Goal: Task Accomplishment & Management: Use online tool/utility

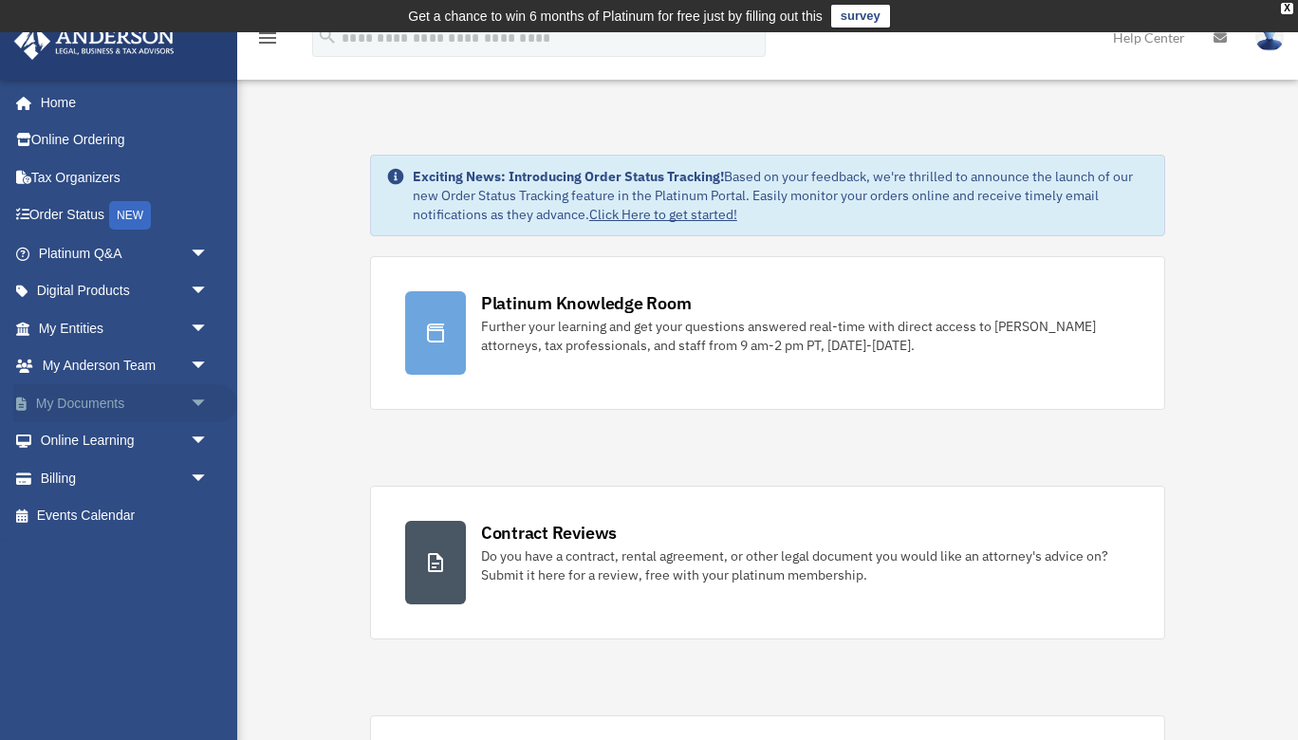
click at [198, 400] on span "arrow_drop_down" at bounding box center [209, 403] width 38 height 39
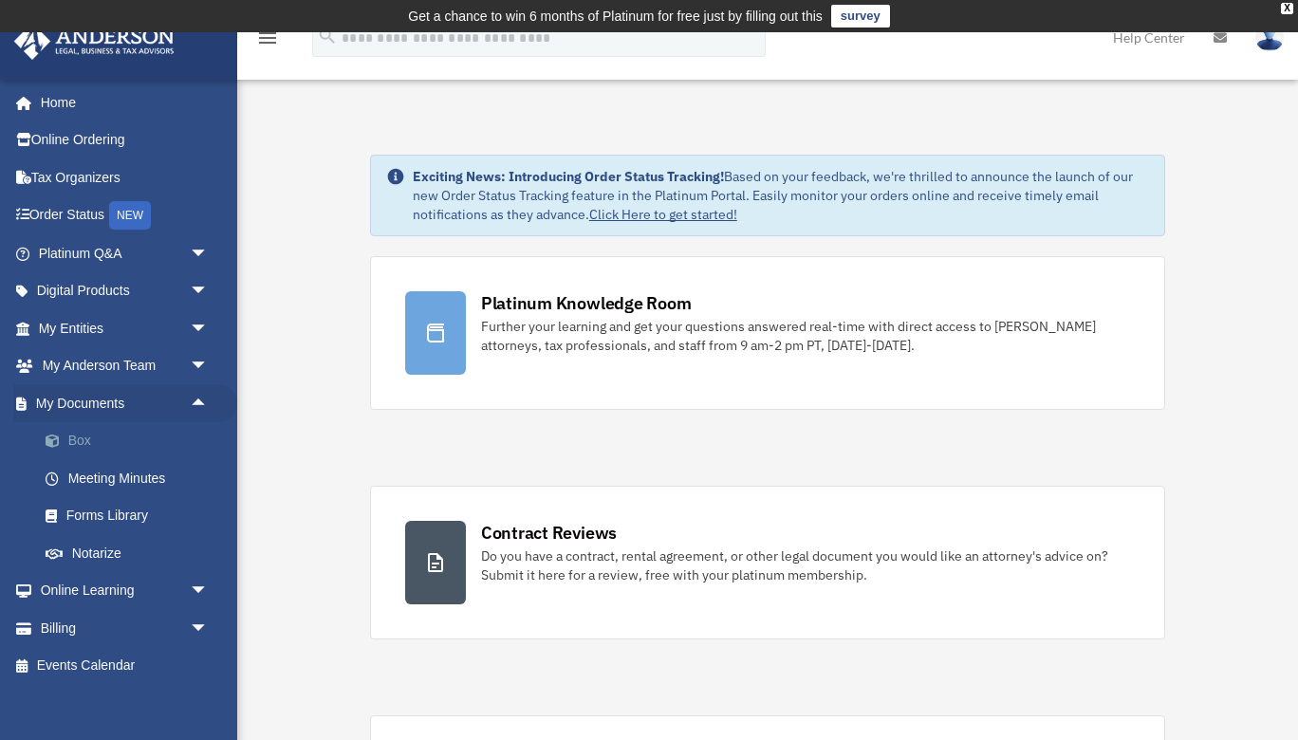
click at [87, 438] on link "Box" at bounding box center [132, 441] width 211 height 38
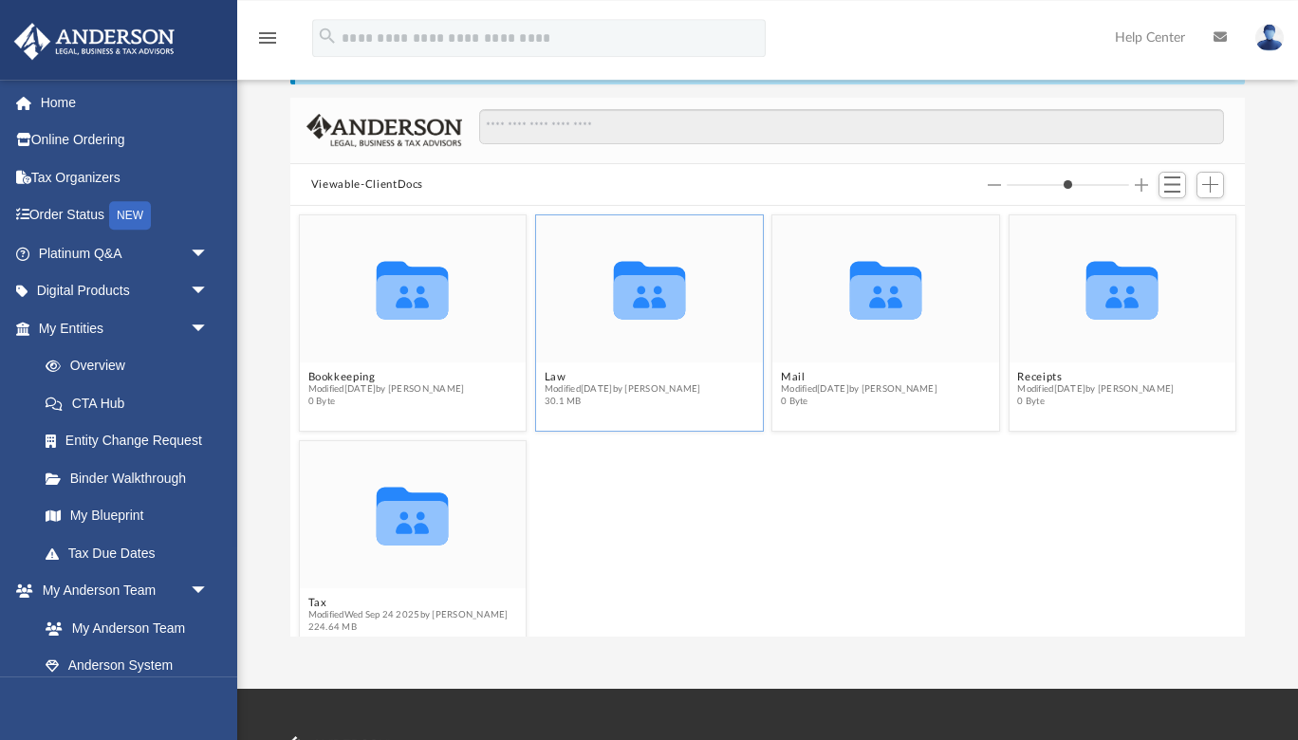
click at [663, 340] on div "Collaborated Folder" at bounding box center [649, 288] width 227 height 147
click at [631, 278] on icon "grid" at bounding box center [649, 297] width 72 height 45
click at [641, 324] on icon "Collaborated Folder" at bounding box center [650, 289] width 136 height 88
click at [603, 392] on span "Modified [DATE] by [PERSON_NAME]" at bounding box center [623, 389] width 157 height 12
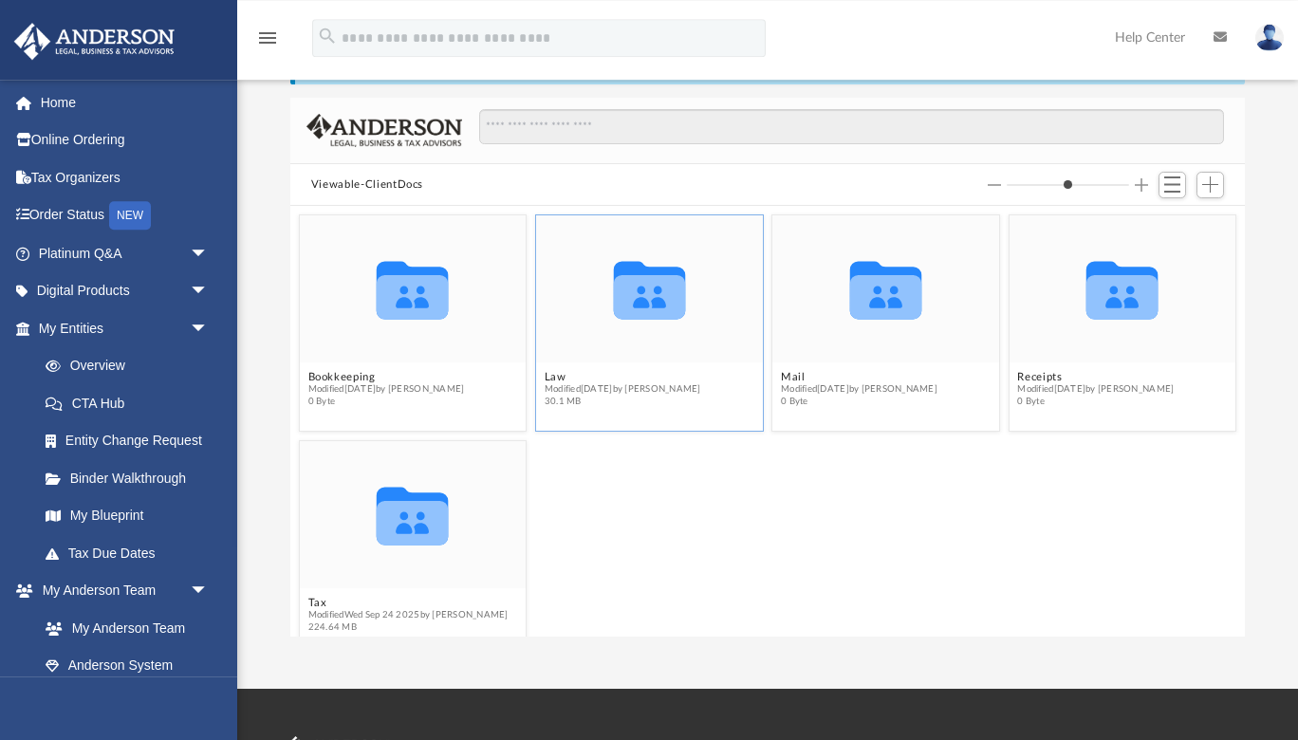
click at [638, 323] on icon "Collaborated Folder" at bounding box center [650, 289] width 136 height 88
click at [651, 247] on icon "Collaborated Folder" at bounding box center [650, 289] width 136 height 88
drag, startPoint x: 570, startPoint y: 388, endPoint x: 515, endPoint y: 363, distance: 60.3
click at [566, 388] on span "Modified [DATE] by [PERSON_NAME]" at bounding box center [623, 389] width 157 height 12
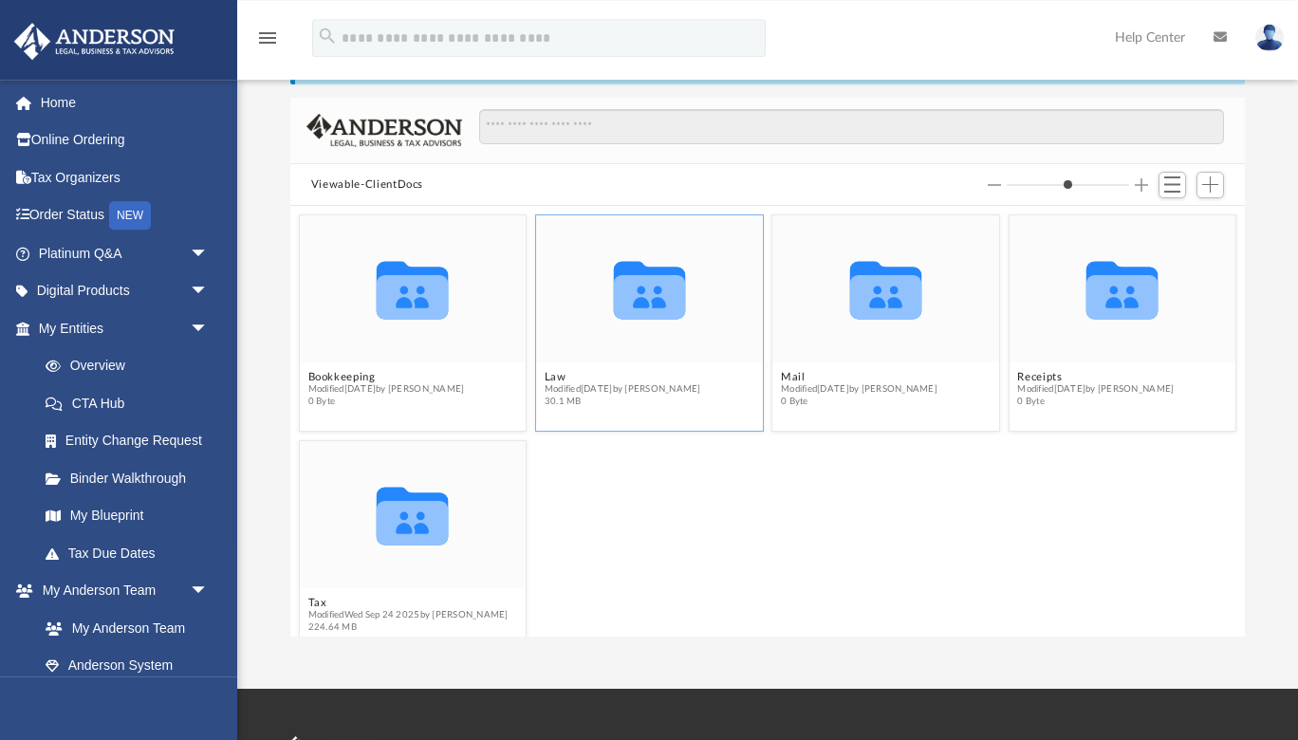
click at [548, 368] on figcaption "Law Modified [DATE] by [PERSON_NAME] 30.1 MB" at bounding box center [649, 389] width 227 height 50
click at [567, 343] on div "Collaborated Folder" at bounding box center [649, 288] width 227 height 147
click at [659, 282] on icon "grid" at bounding box center [649, 297] width 72 height 45
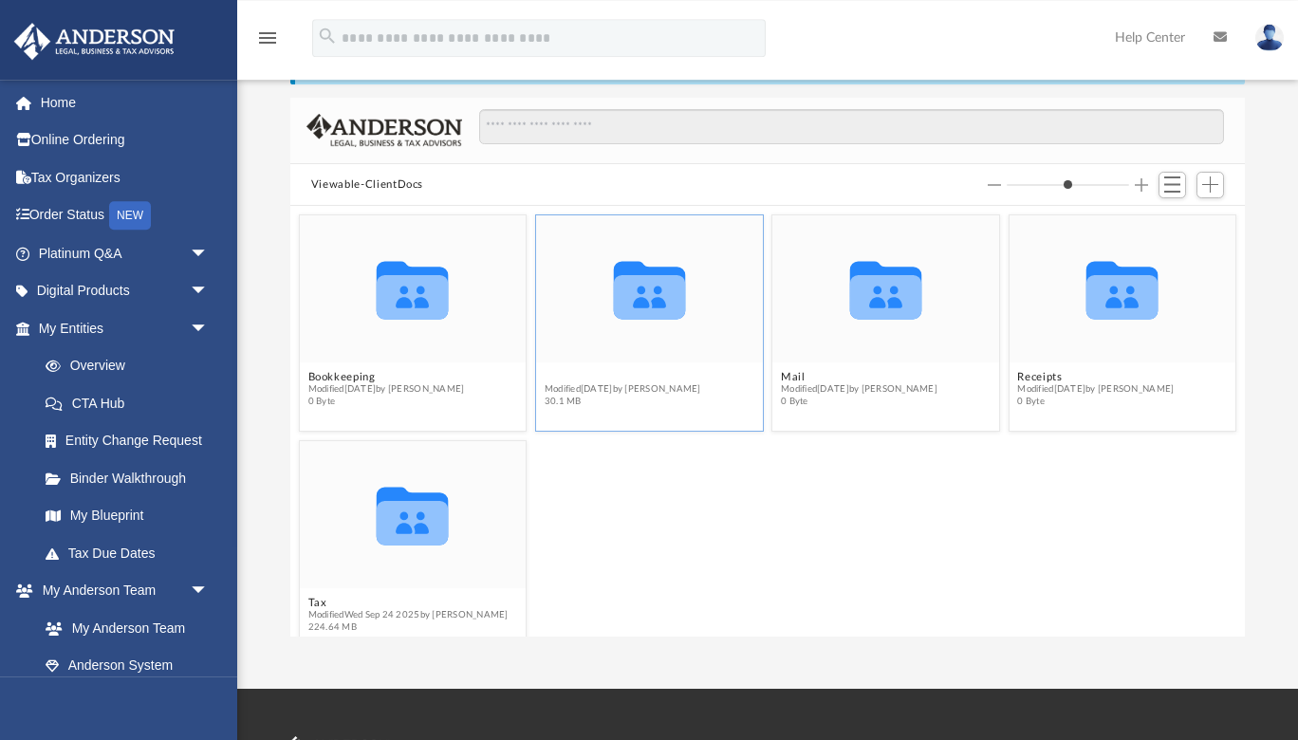
click at [557, 379] on button "Law" at bounding box center [623, 377] width 157 height 12
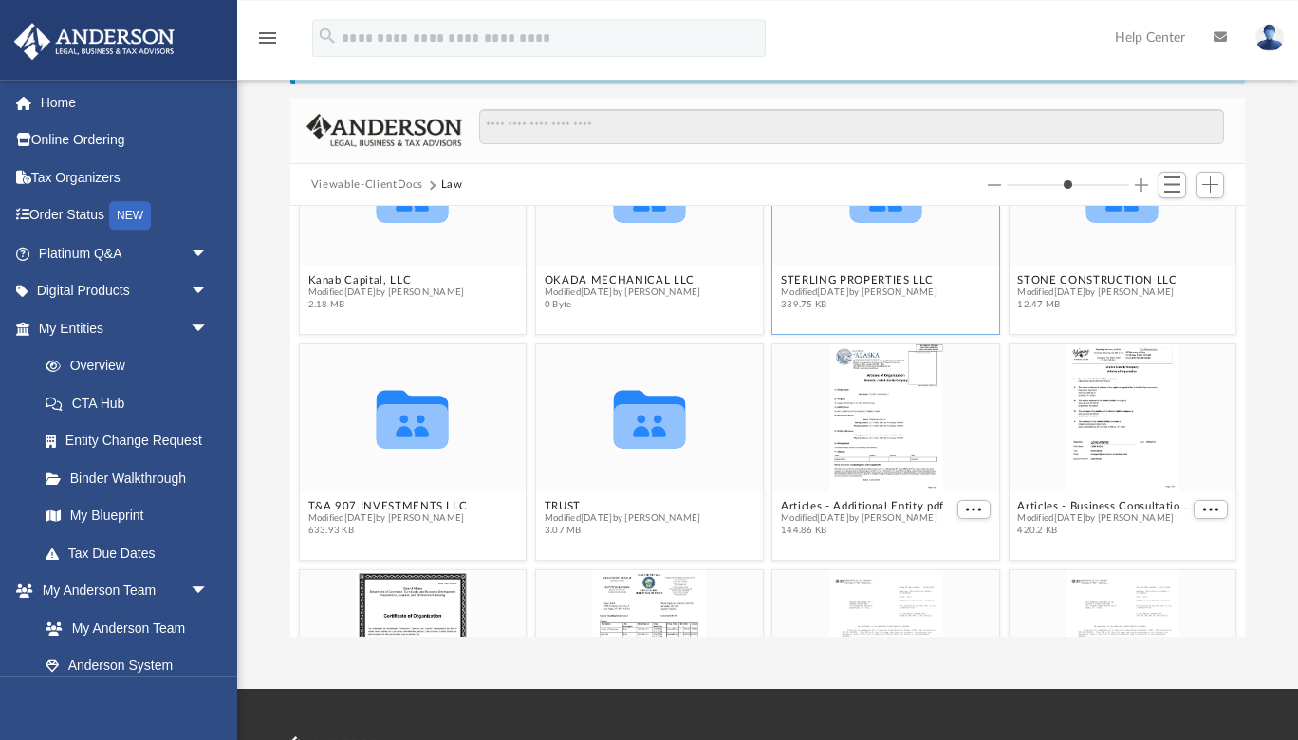
scroll to position [350, 0]
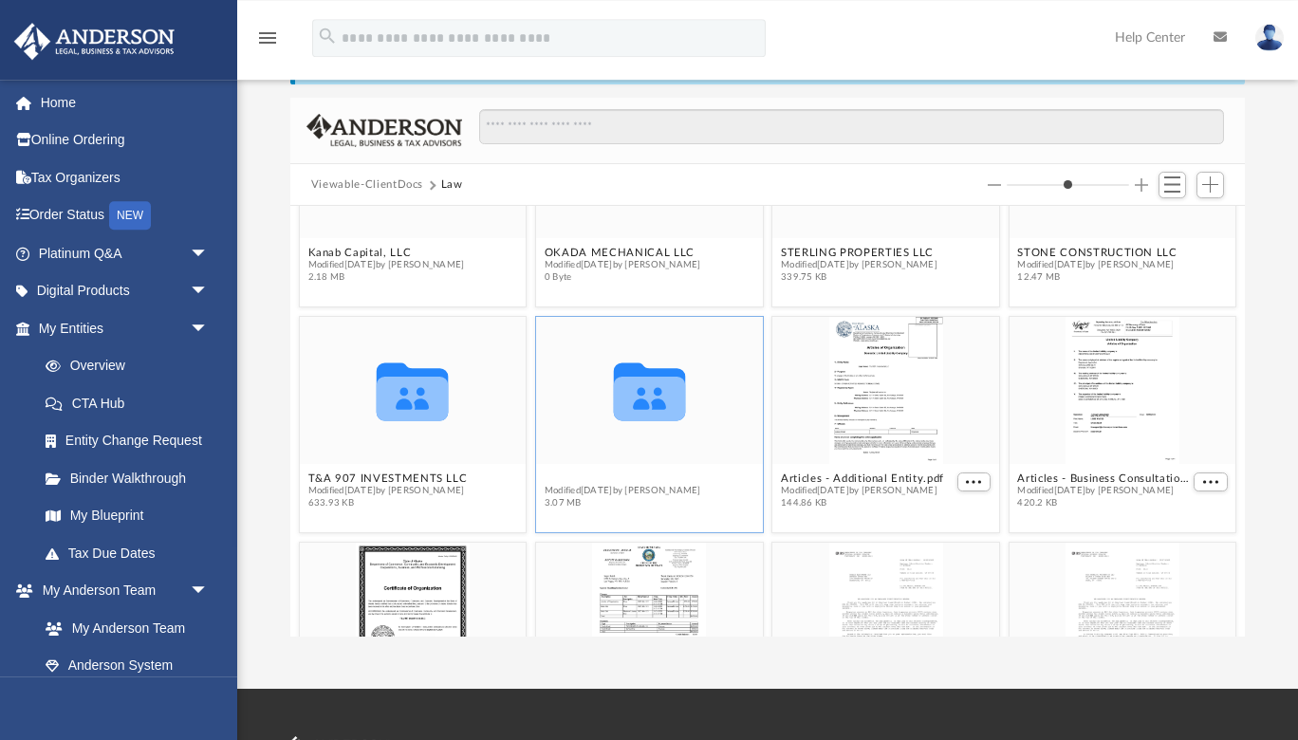
click at [569, 475] on button "TRUST" at bounding box center [623, 478] width 157 height 12
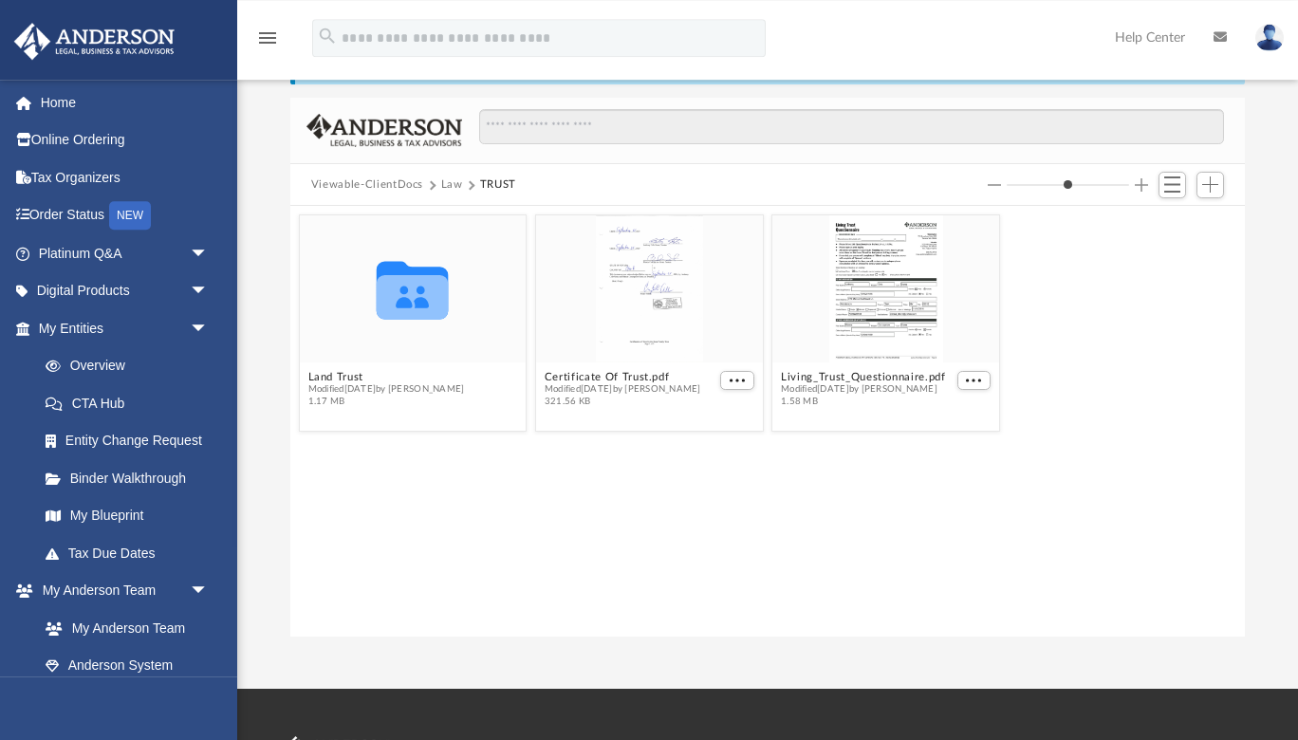
scroll to position [0, 0]
click at [340, 373] on button "Land Trust" at bounding box center [385, 377] width 157 height 12
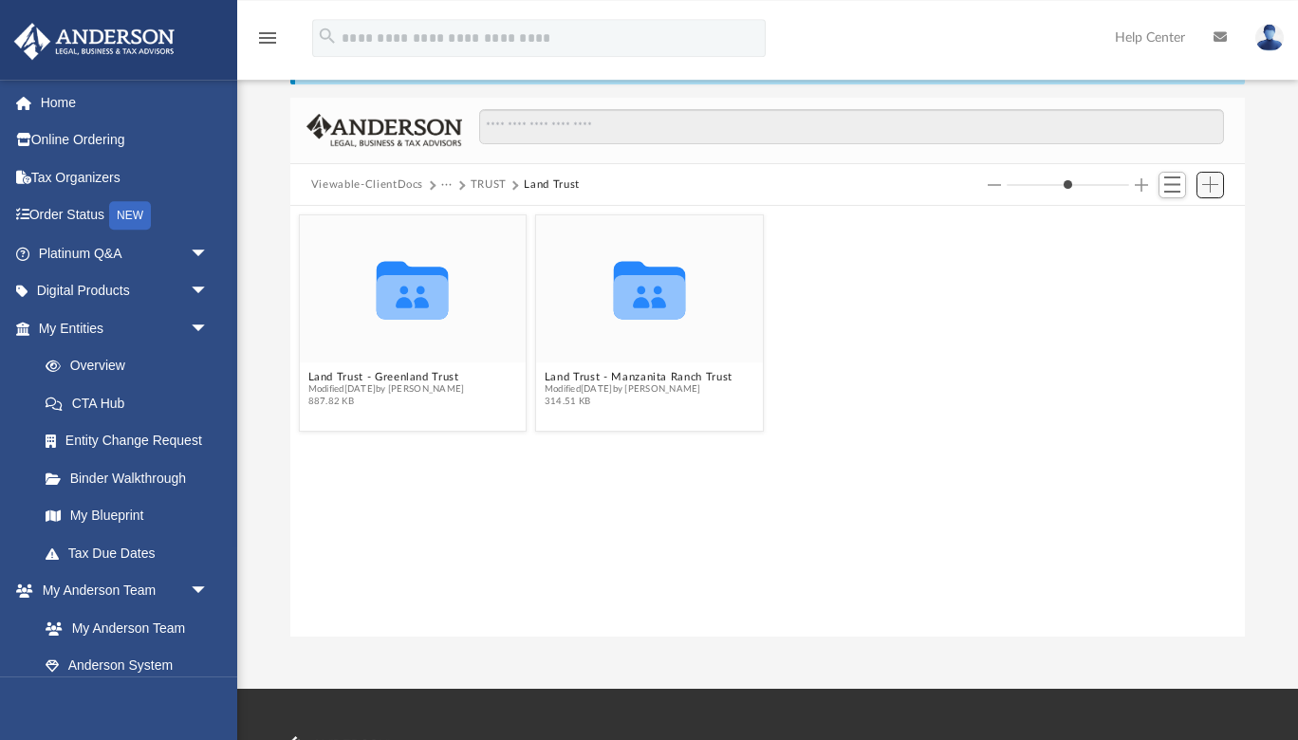
click at [1211, 181] on span "Add" at bounding box center [1210, 184] width 16 height 16
click at [1173, 217] on li "Upload" at bounding box center [1183, 222] width 61 height 20
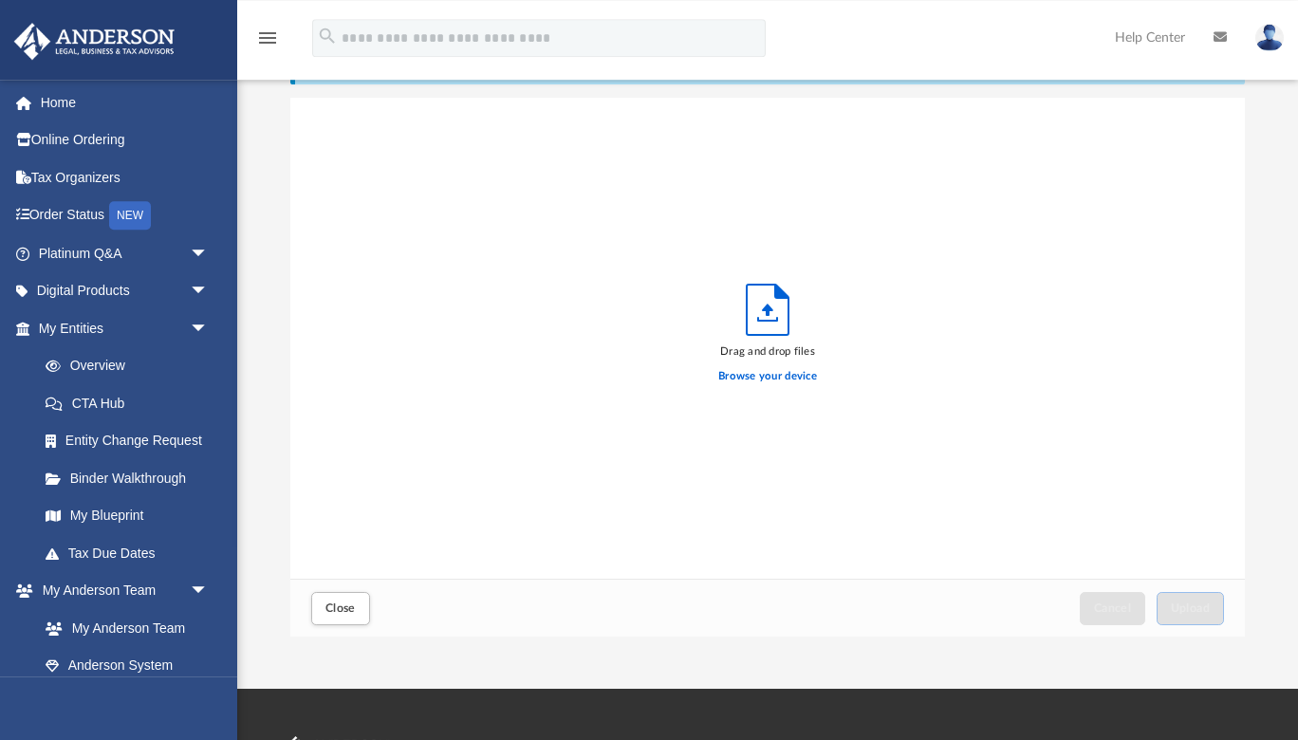
scroll to position [481, 954]
click at [748, 366] on div "Browse your device" at bounding box center [767, 376] width 99 height 33
click at [748, 381] on label "Browse your device" at bounding box center [767, 376] width 99 height 17
click at [0, 0] on input "Browse your device" at bounding box center [0, 0] width 0 height 0
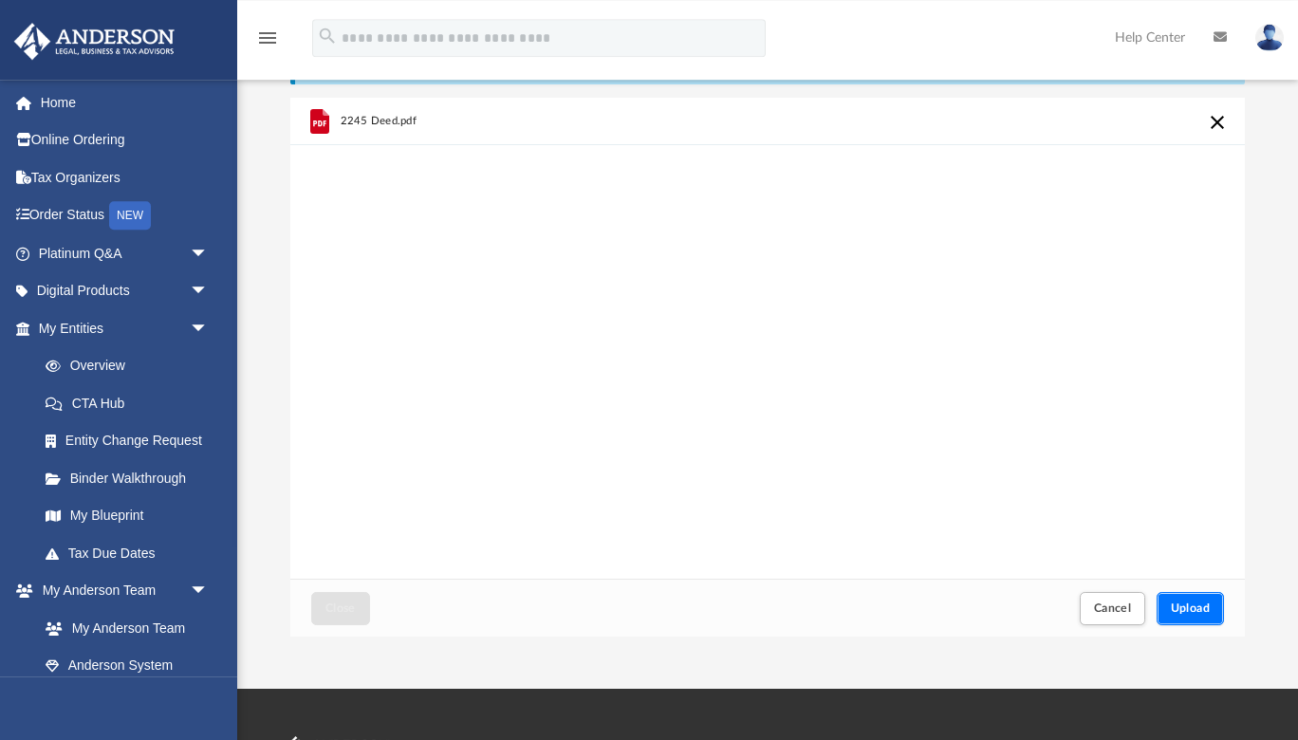
click at [1183, 609] on span "Upload" at bounding box center [1191, 607] width 40 height 11
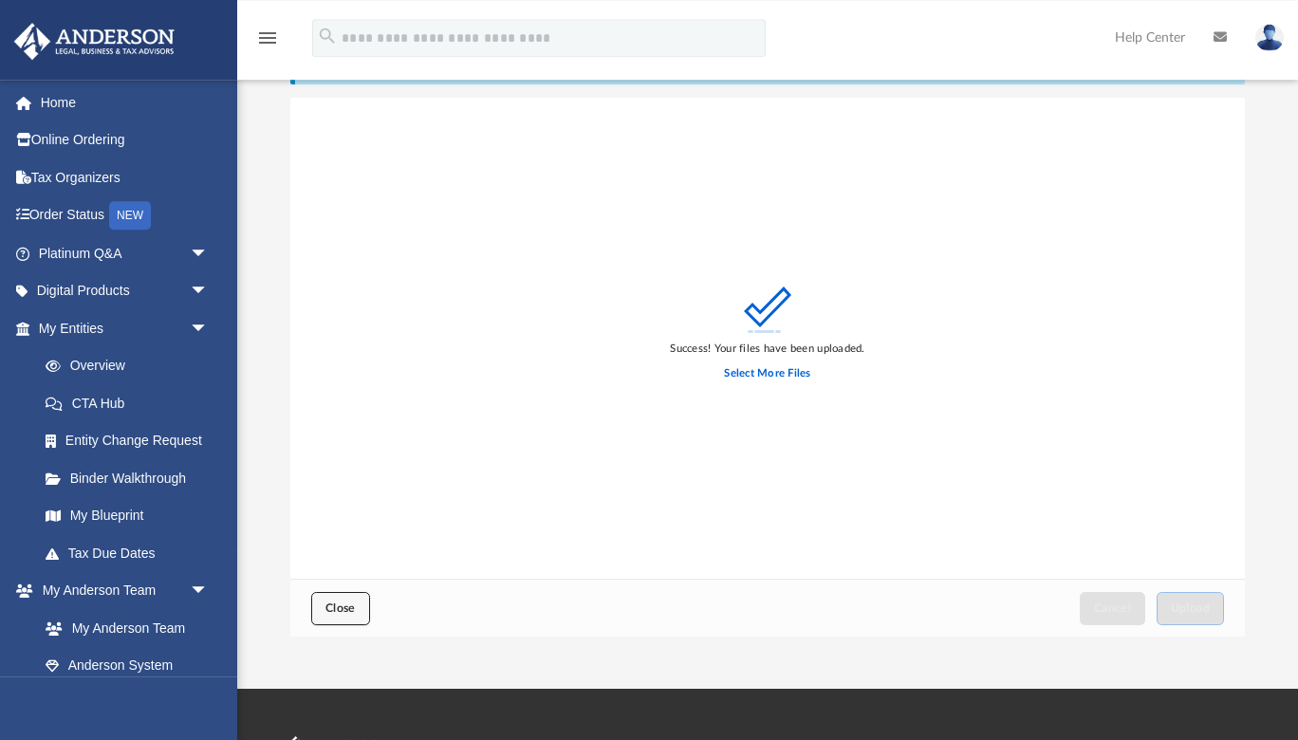
click at [326, 613] on span "Close" at bounding box center [340, 607] width 30 height 11
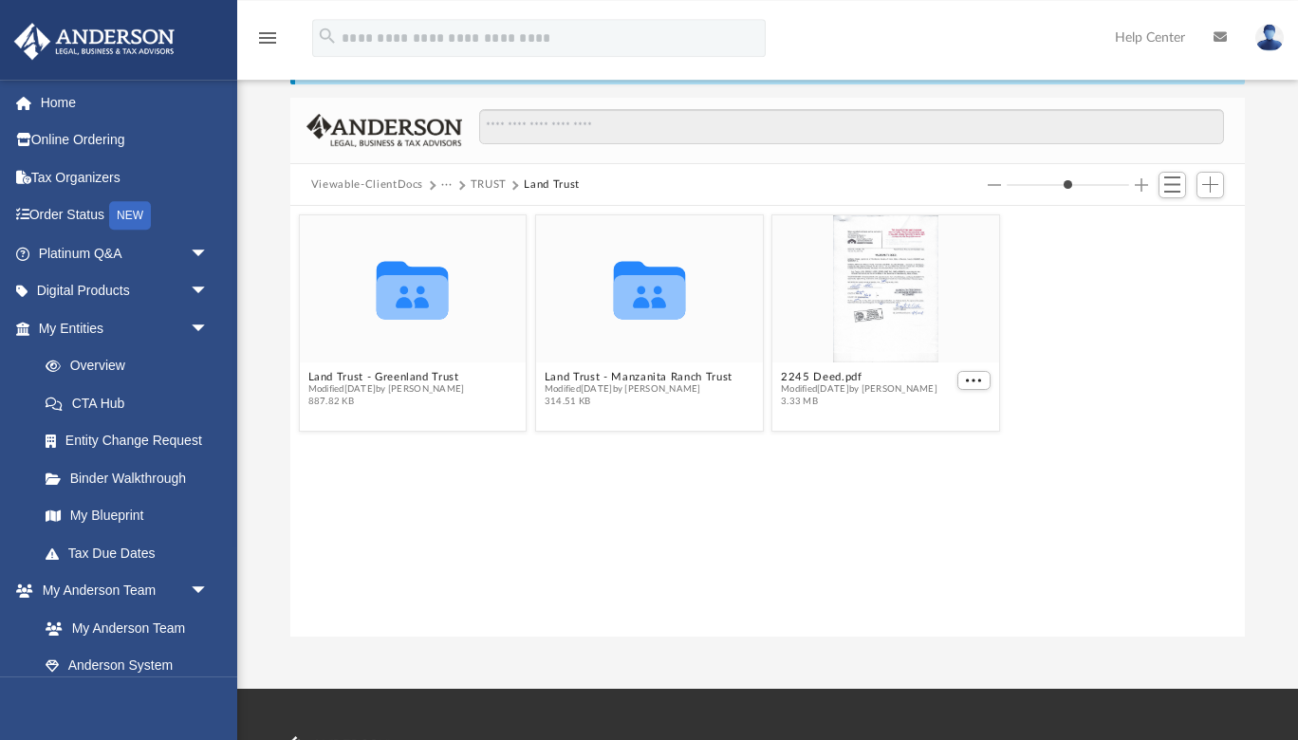
click at [1269, 45] on img at bounding box center [1269, 38] width 28 height 28
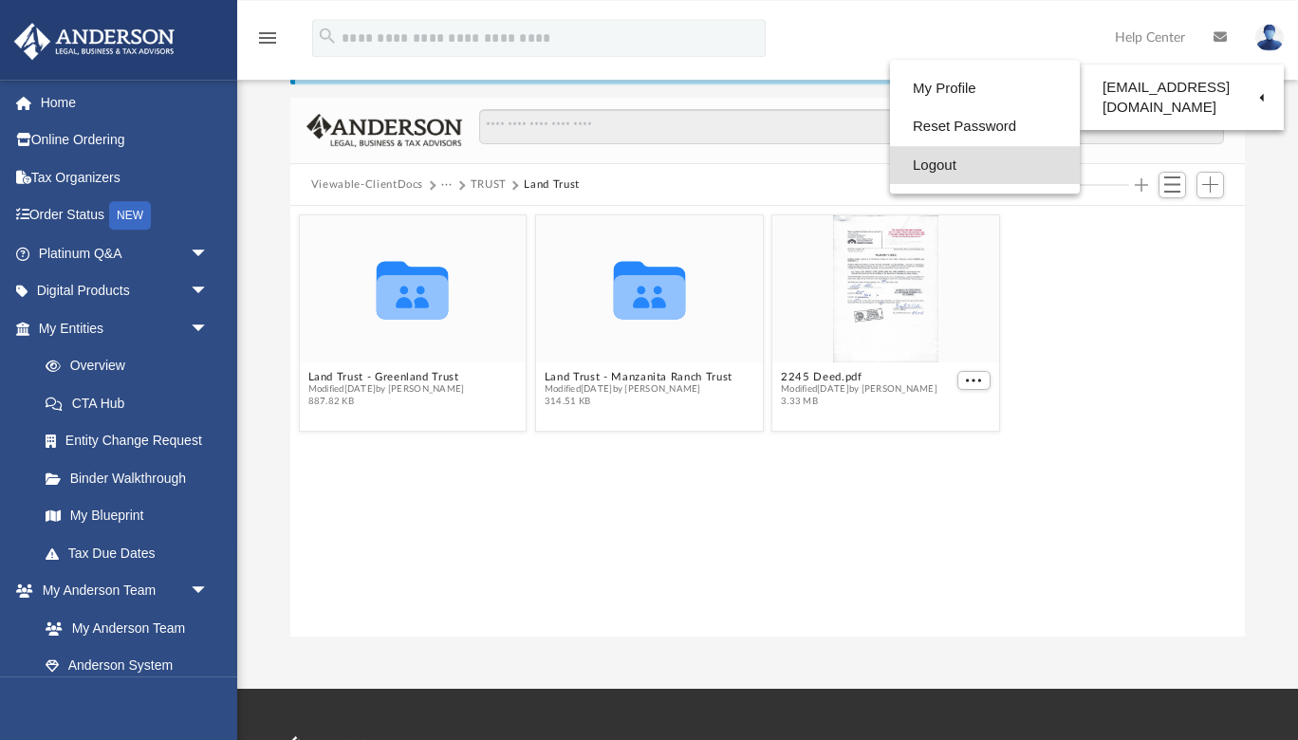
click at [934, 167] on link "Logout" at bounding box center [985, 165] width 190 height 39
